Goal: Task Accomplishment & Management: Complete application form

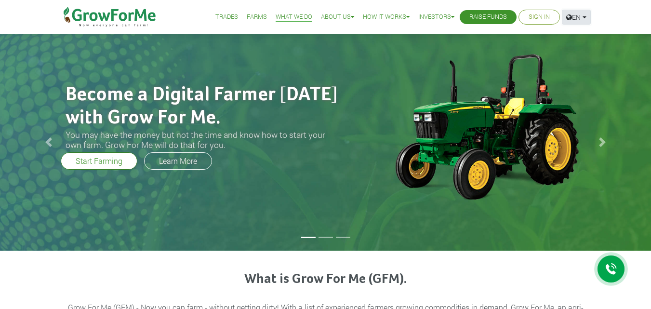
click at [584, 18] on link "EN" at bounding box center [576, 17] width 29 height 15
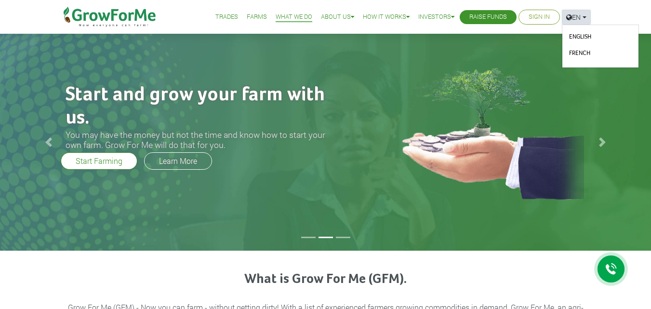
click at [584, 17] on link "EN" at bounding box center [576, 17] width 29 height 15
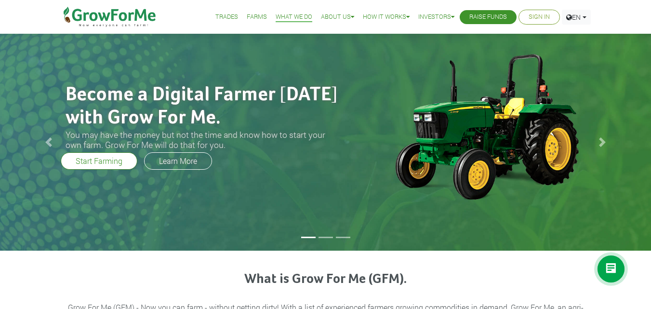
click at [317, 49] on div at bounding box center [211, 49] width 306 height 31
click at [286, 35] on div at bounding box center [211, 49] width 306 height 31
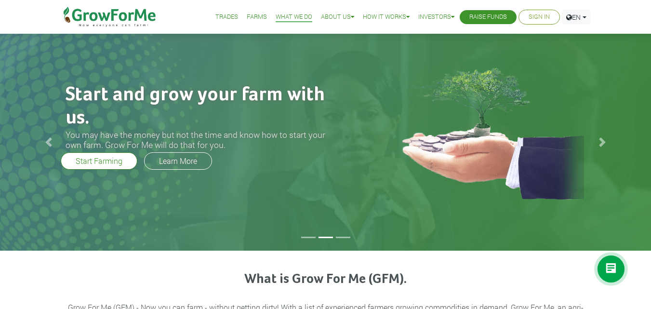
click at [222, 18] on link "Trades" at bounding box center [226, 17] width 23 height 10
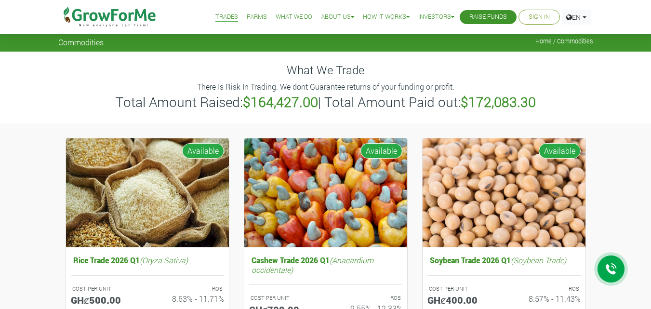
click at [480, 17] on link "Raise Funds" at bounding box center [489, 17] width 38 height 10
